Goal: Contribute content: Add original content to the website for others to see

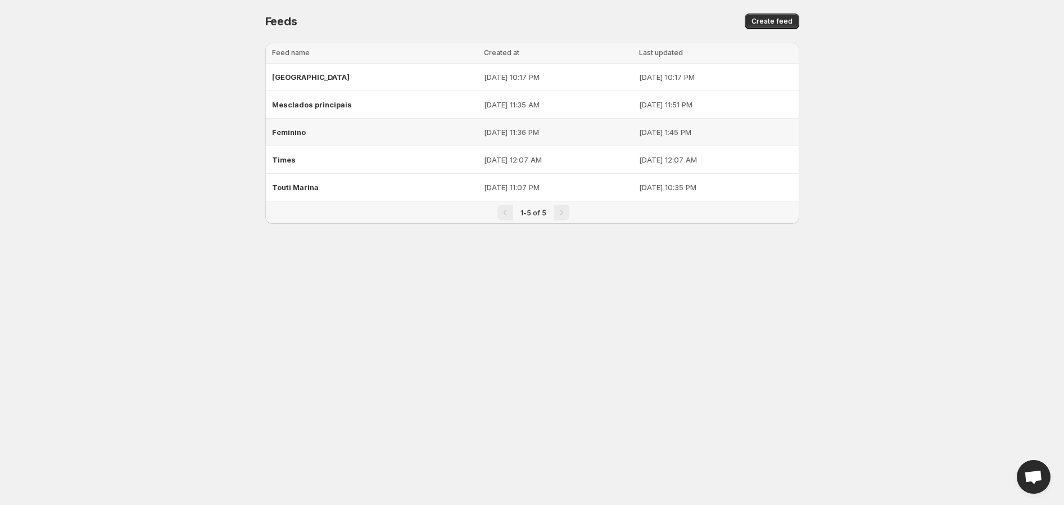
click at [291, 132] on span "Feminino" at bounding box center [289, 132] width 34 height 9
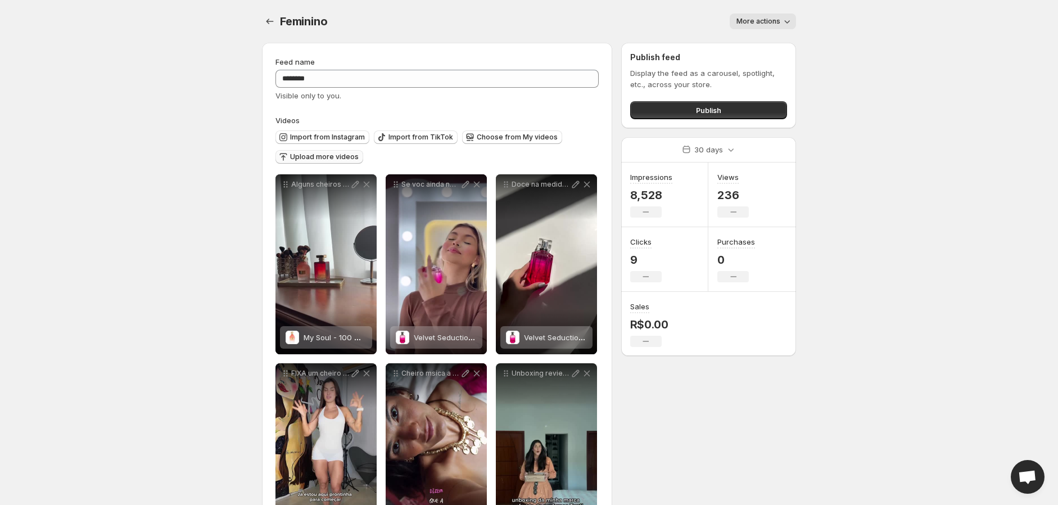
click at [317, 155] on span "Upload more videos" at bounding box center [324, 156] width 69 height 9
click at [518, 135] on span "Choose from My videos" at bounding box center [517, 137] width 81 height 9
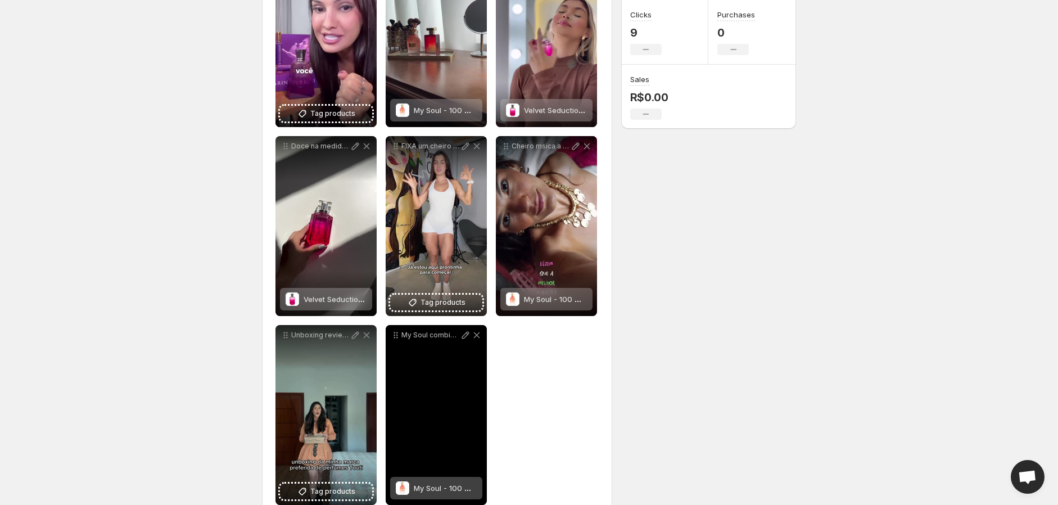
scroll to position [212, 0]
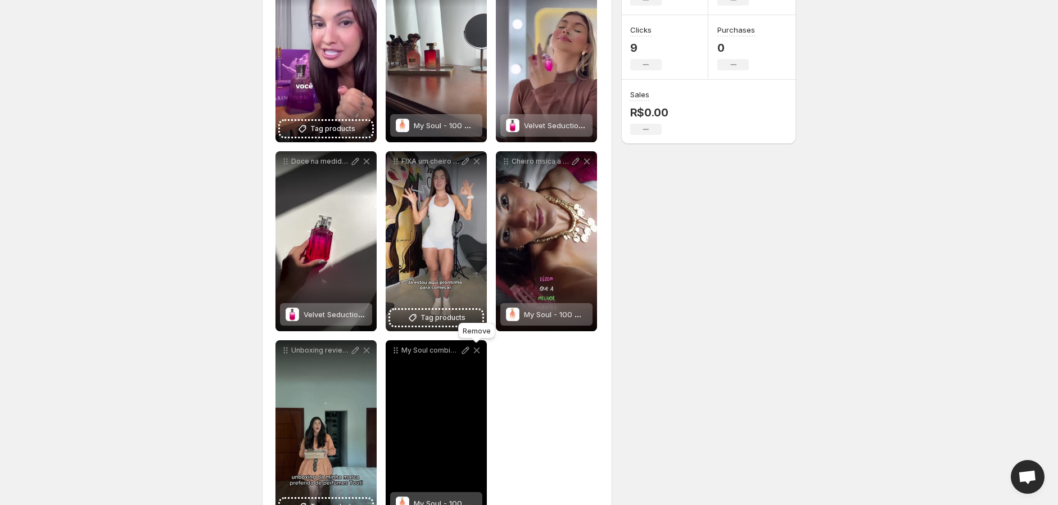
click at [478, 348] on icon at bounding box center [476, 350] width 11 height 11
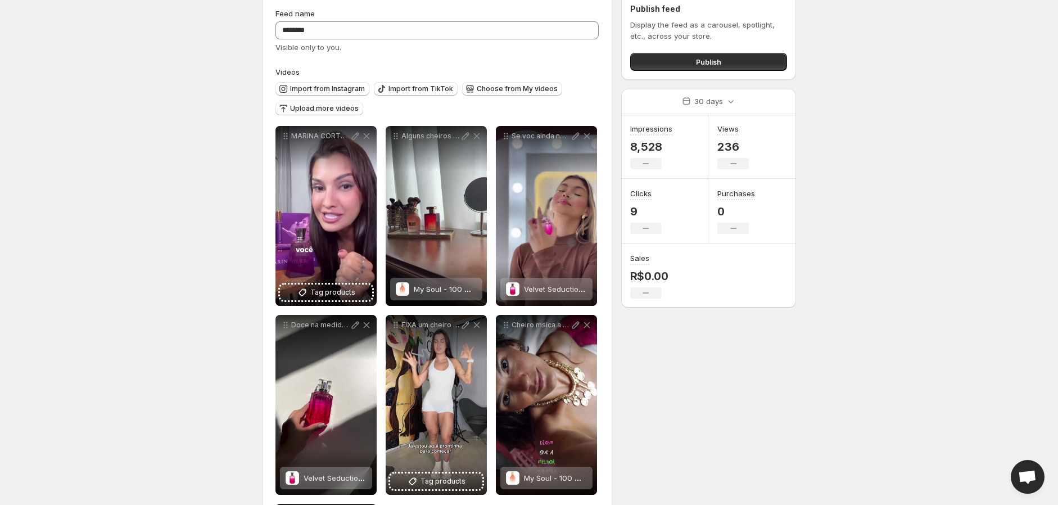
scroll to position [46, 0]
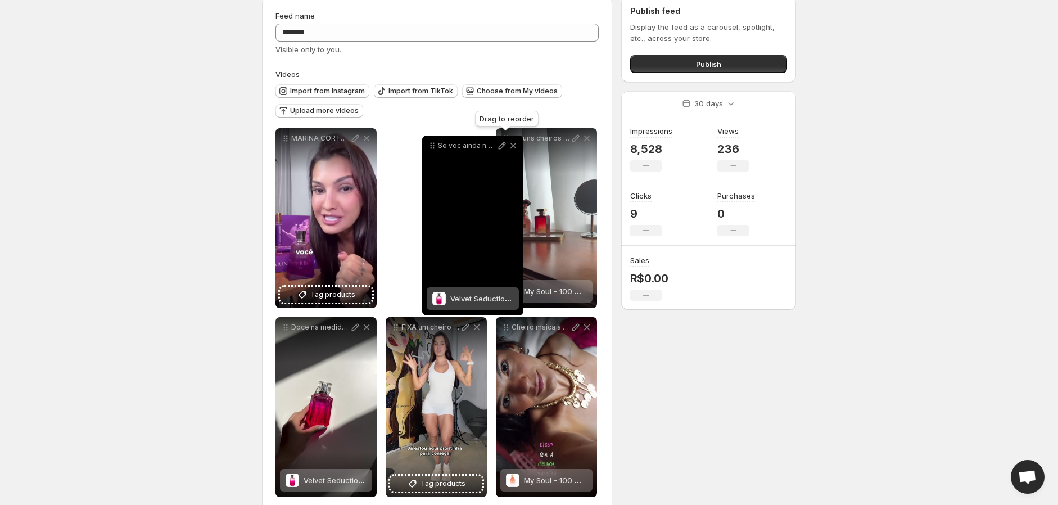
drag, startPoint x: 506, startPoint y: 138, endPoint x: 413, endPoint y: 147, distance: 94.2
click at [433, 147] on icon at bounding box center [434, 146] width 2 height 2
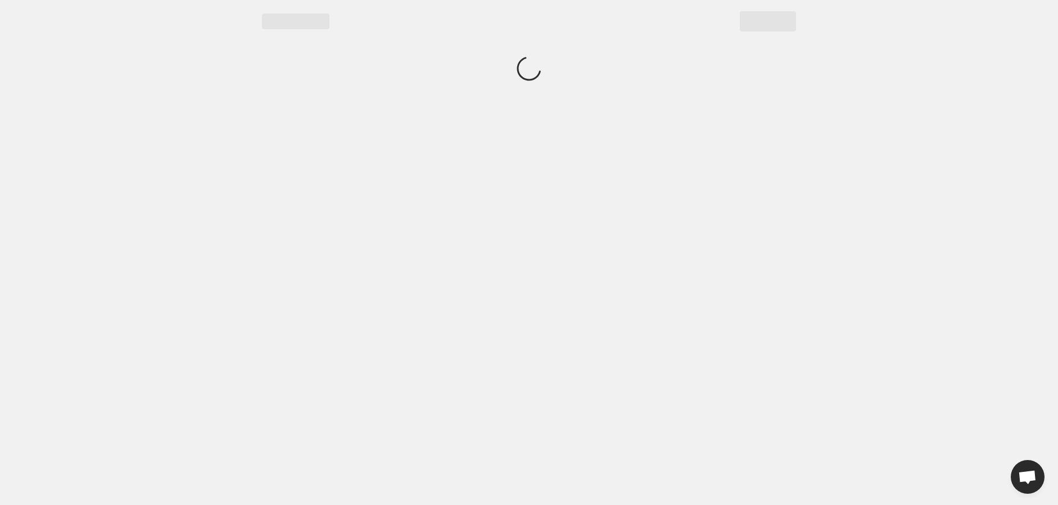
scroll to position [0, 0]
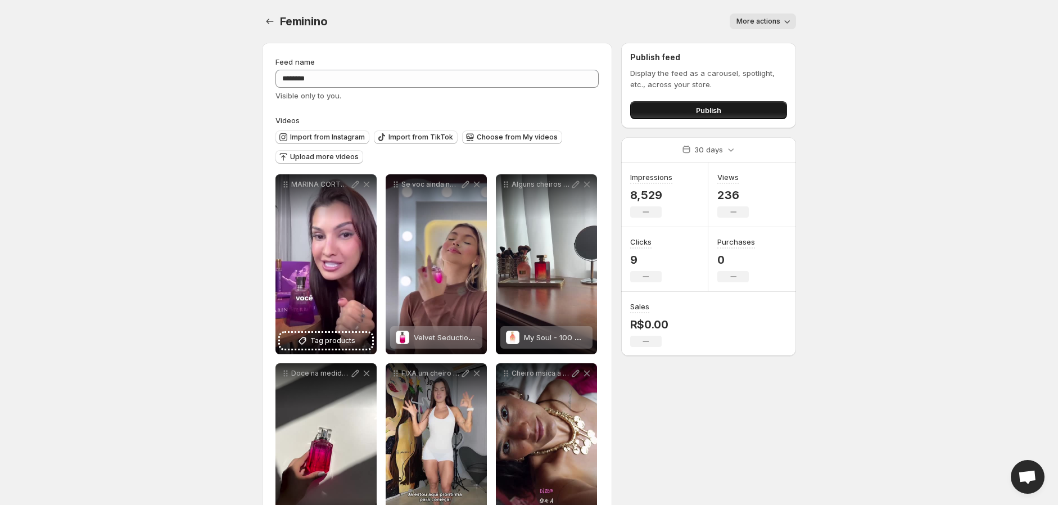
click at [718, 105] on span "Publish" at bounding box center [708, 110] width 25 height 11
